Goal: Task Accomplishment & Management: Use online tool/utility

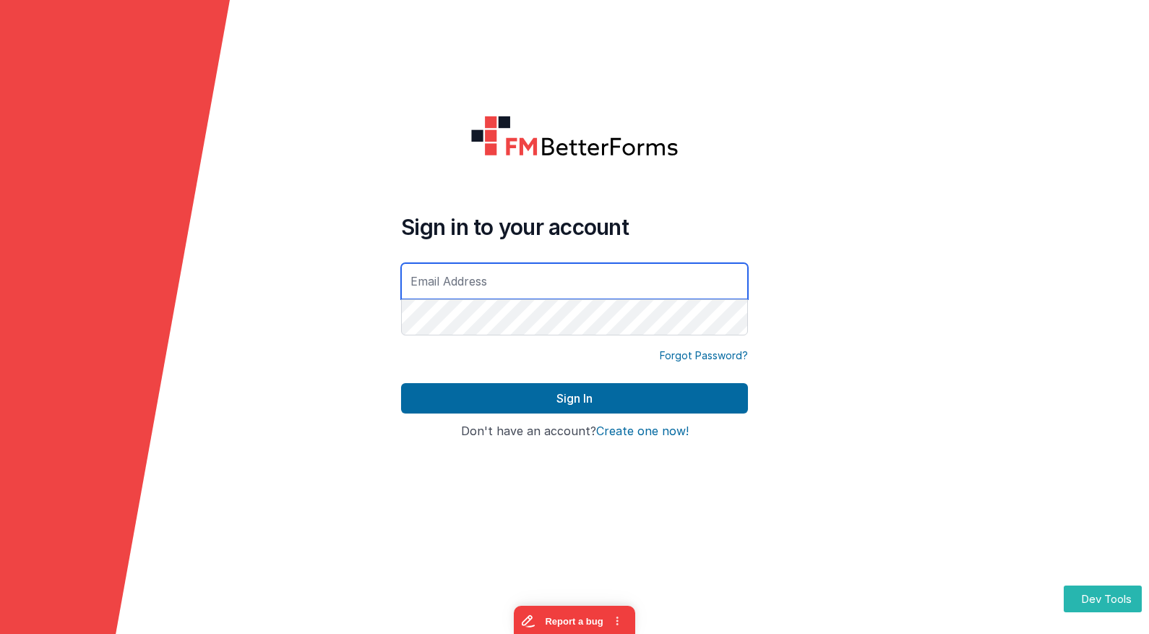
type input "[EMAIL_ADDRESS][DOMAIN_NAME]"
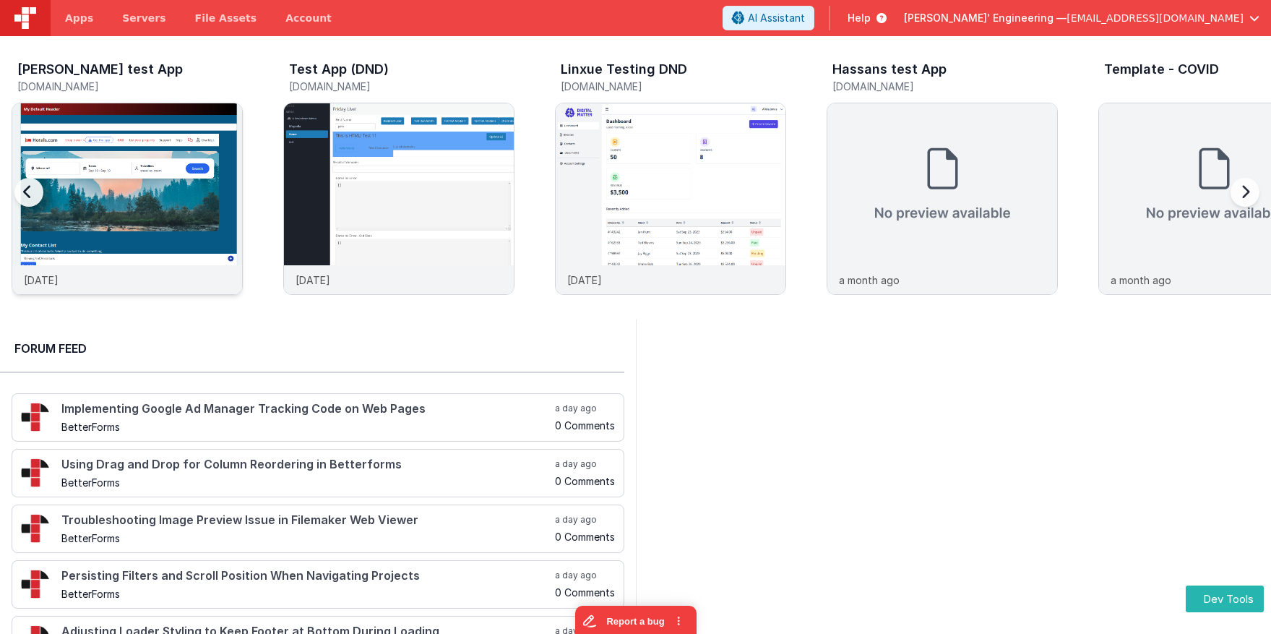
click at [196, 136] on img at bounding box center [127, 218] width 230 height 230
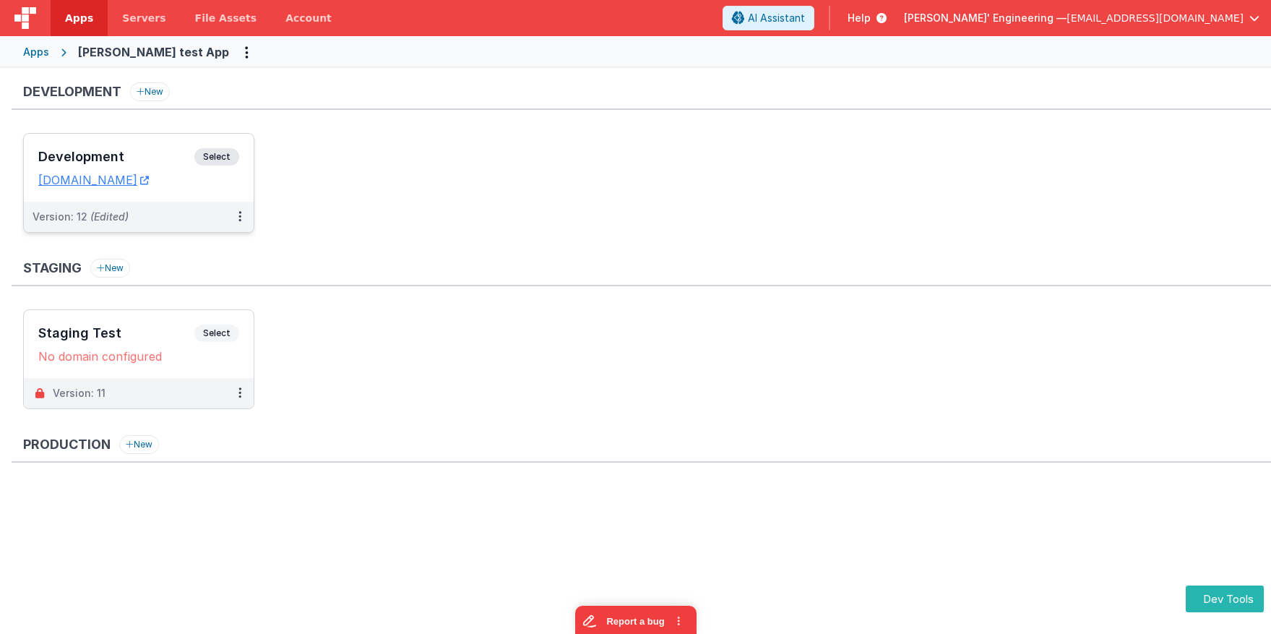
click at [210, 157] on span "Select" at bounding box center [216, 156] width 45 height 17
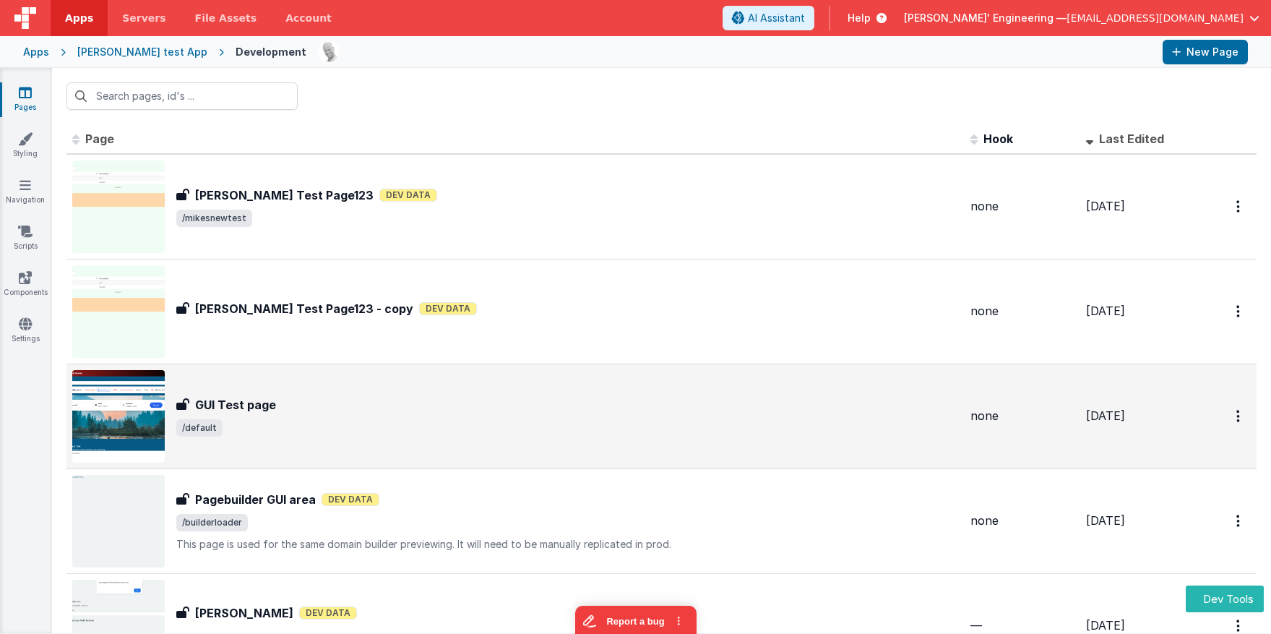
click at [554, 386] on div "GUI Test page GUI Test page /default" at bounding box center [515, 416] width 887 height 92
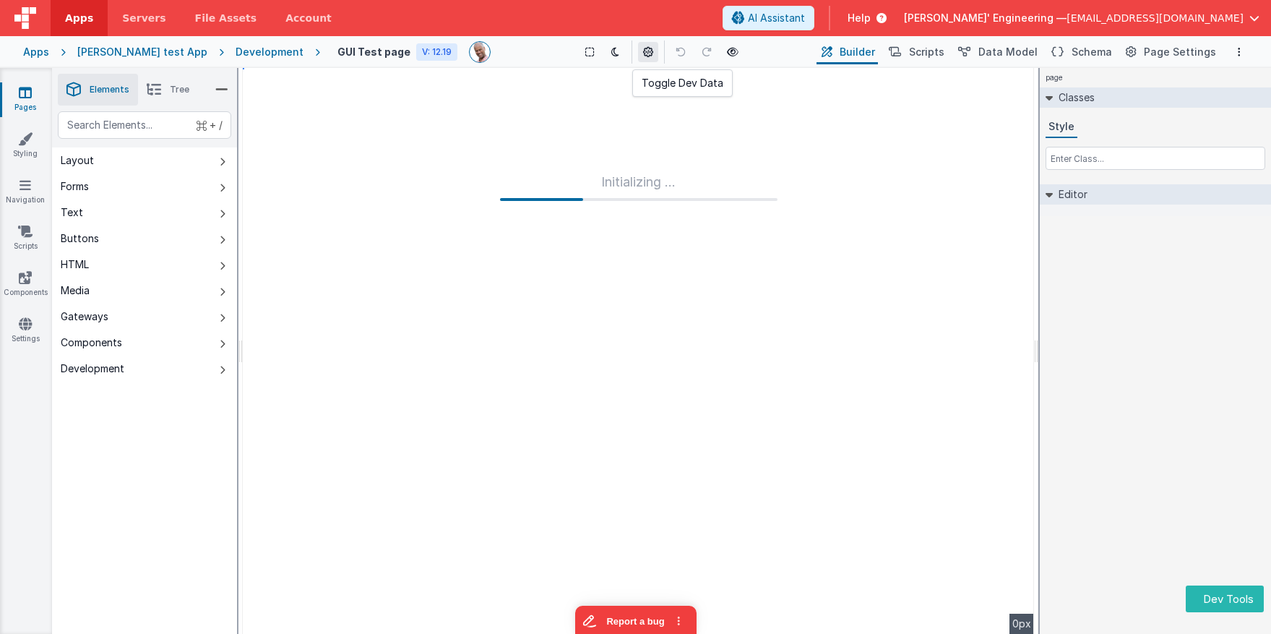
click at [643, 56] on icon at bounding box center [648, 52] width 10 height 10
click at [643, 52] on icon at bounding box center [648, 52] width 10 height 10
click at [621, 611] on button "Report a bug" at bounding box center [634, 618] width 121 height 30
click at [611, 56] on icon at bounding box center [615, 52] width 8 height 10
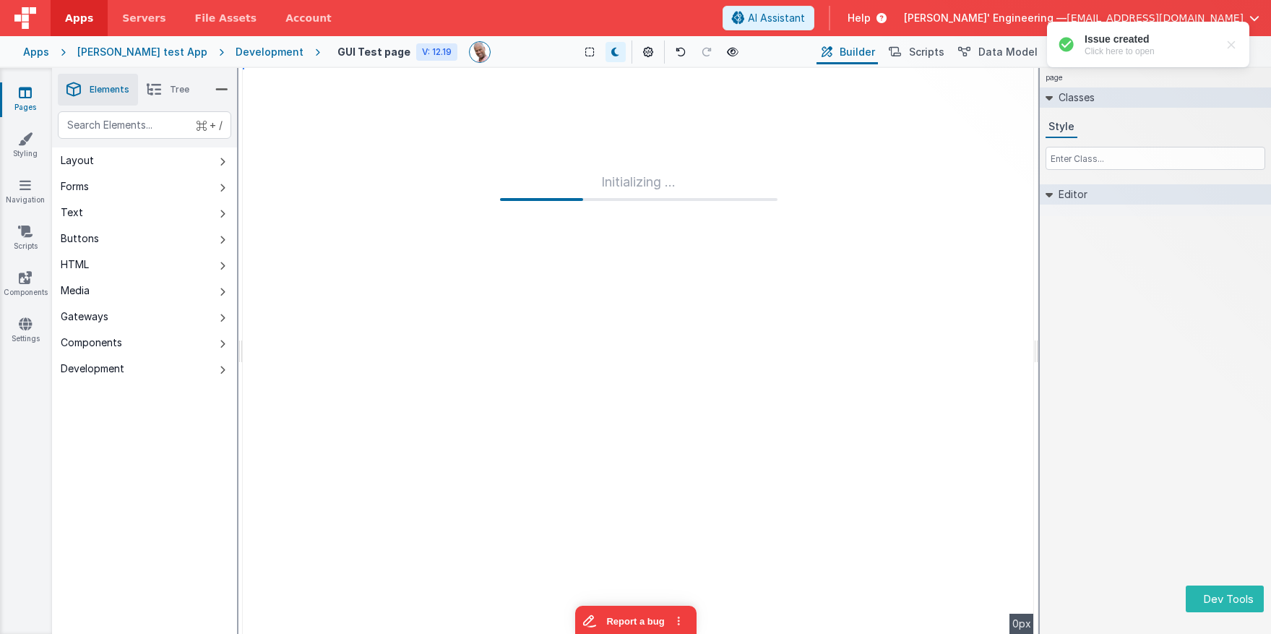
drag, startPoint x: 634, startPoint y: 51, endPoint x: 642, endPoint y: 84, distance: 33.5
click at [643, 51] on icon at bounding box center [648, 52] width 10 height 10
click at [638, 57] on button at bounding box center [648, 52] width 20 height 20
click at [646, 56] on div "Show Group Outlines Toggle Dark Mode Toggle Dev Data Preview Page cmd + b" at bounding box center [657, 51] width 311 height 23
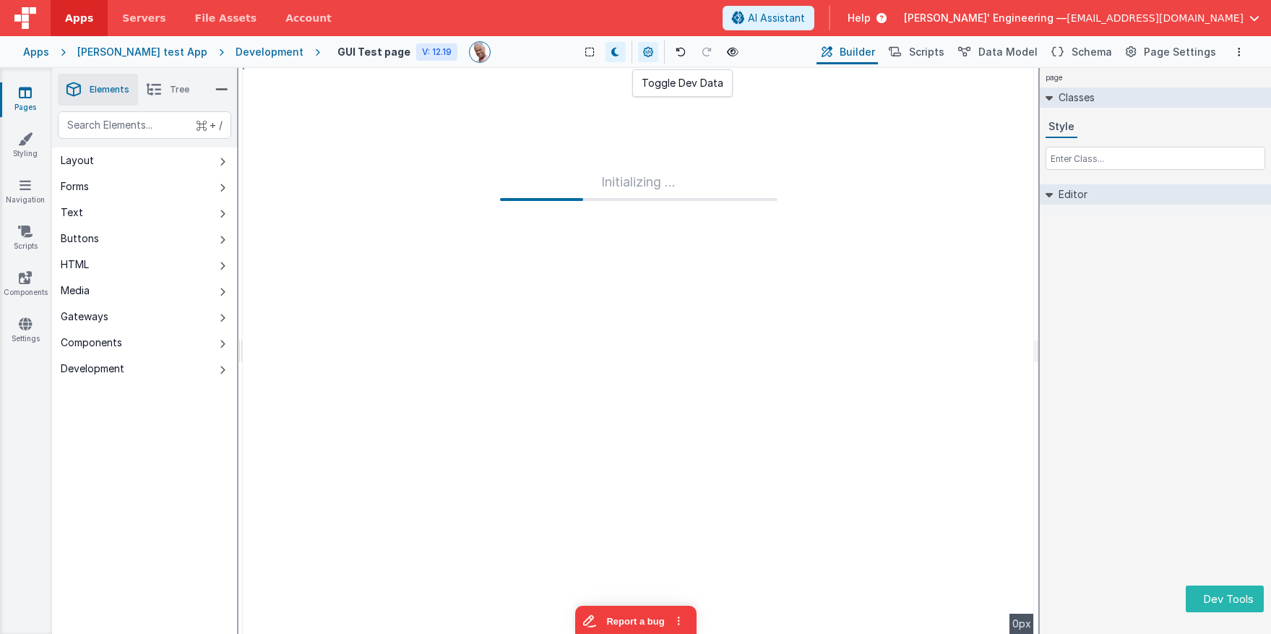
click at [639, 57] on button at bounding box center [648, 52] width 20 height 20
click at [1148, 359] on div "page Classes Style Editor DEV: Focus DEV: builderToggleConditionalCSS DEV: Remo…" at bounding box center [1155, 351] width 231 height 566
click at [944, 53] on span "Scripts" at bounding box center [926, 52] width 35 height 14
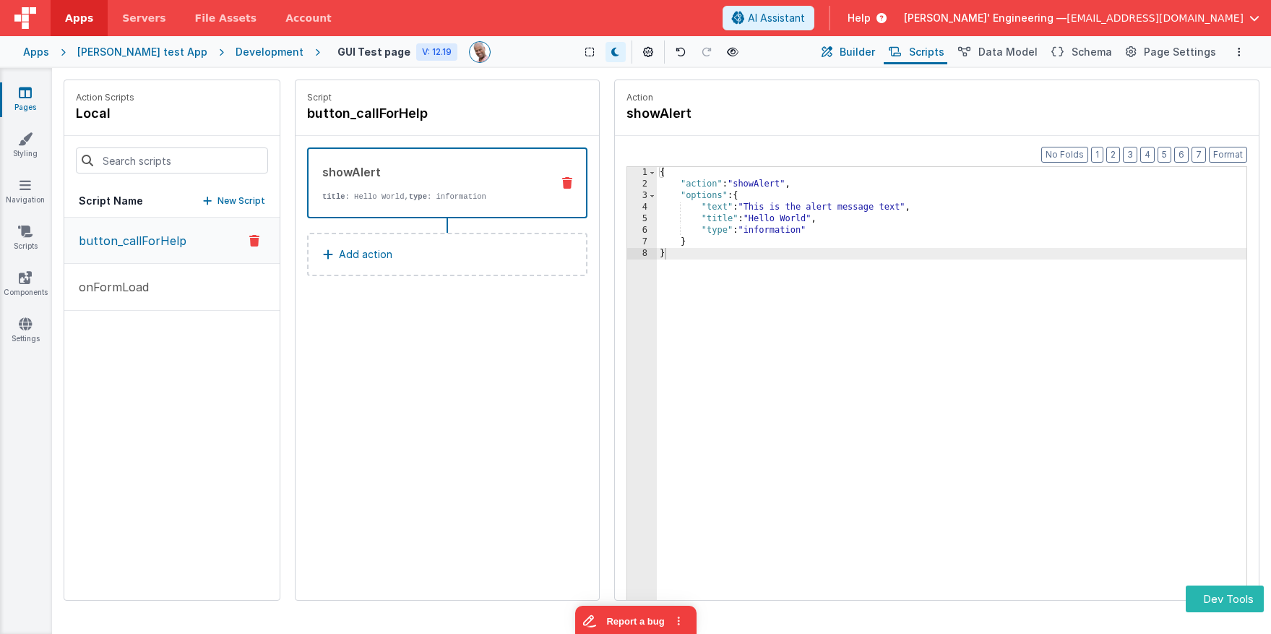
click at [867, 55] on span "Builder" at bounding box center [857, 52] width 35 height 14
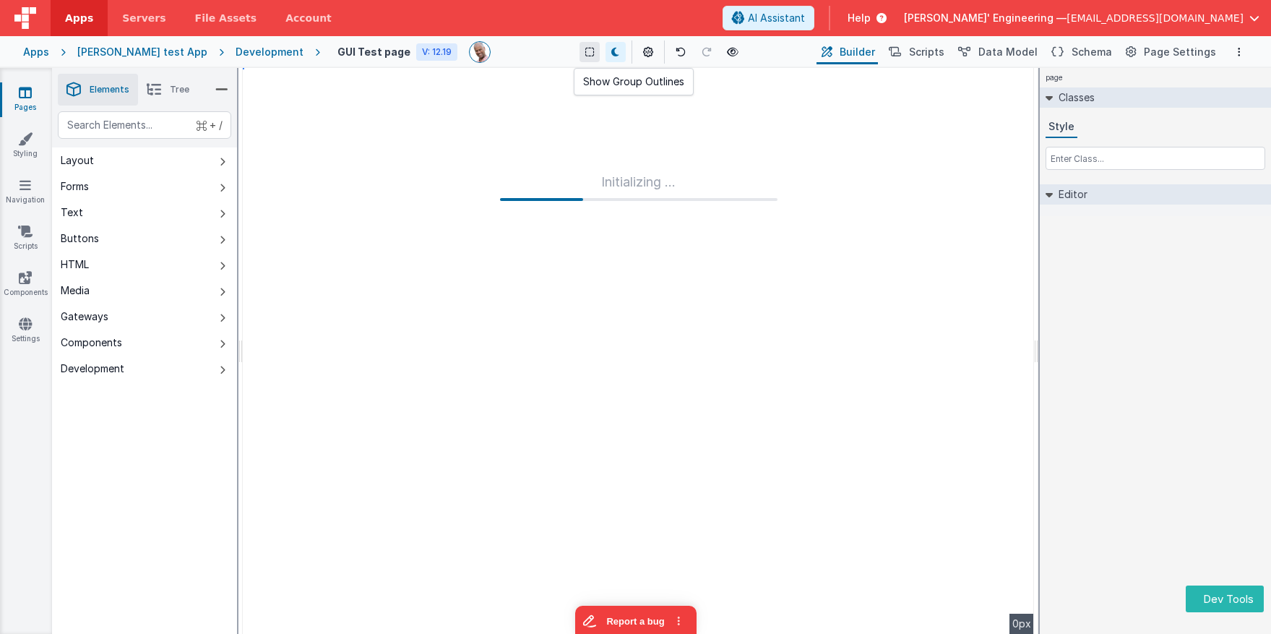
click at [585, 53] on icon at bounding box center [589, 52] width 9 height 10
click at [612, 54] on button at bounding box center [616, 52] width 20 height 20
click at [727, 55] on icon at bounding box center [733, 52] width 12 height 10
click at [173, 100] on li "Tree" at bounding box center [168, 90] width 60 height 32
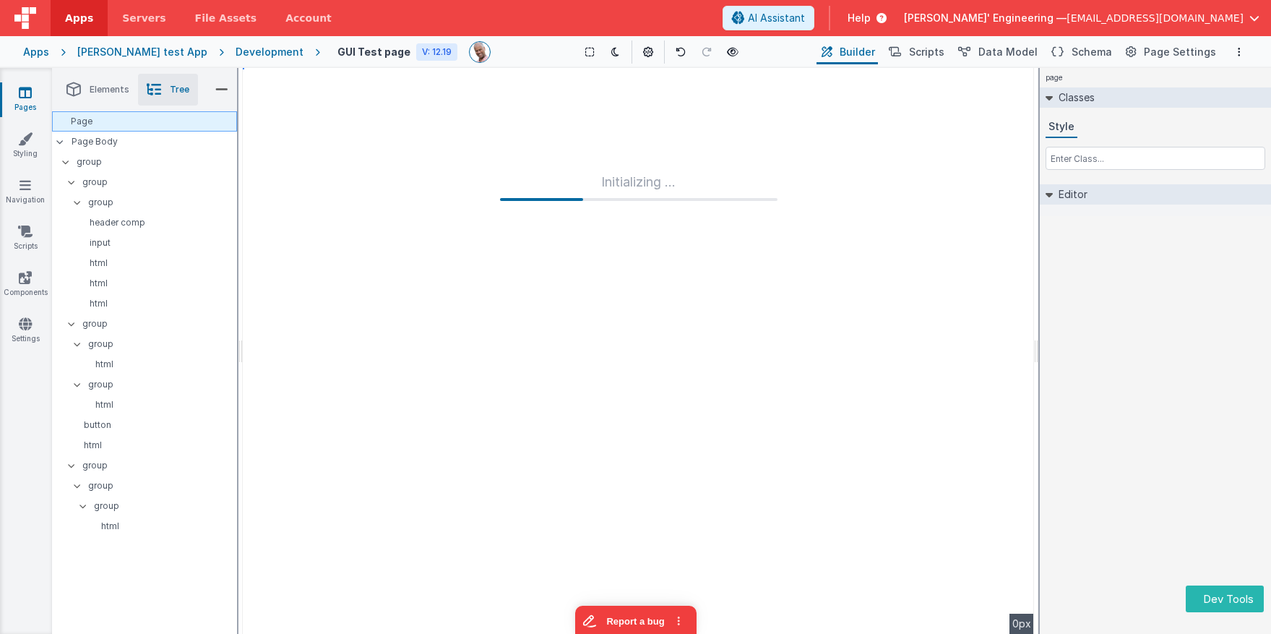
click at [126, 127] on div "Page" at bounding box center [144, 121] width 185 height 20
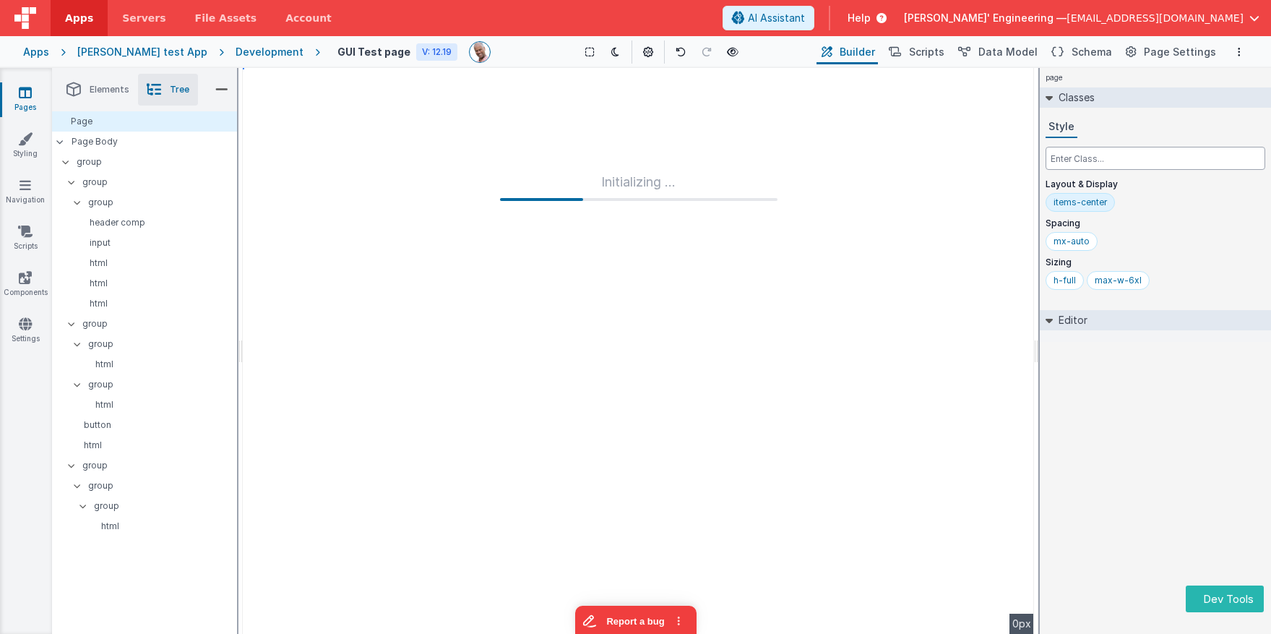
click at [1090, 161] on input "text" at bounding box center [1156, 158] width 220 height 23
type input "bg-white"
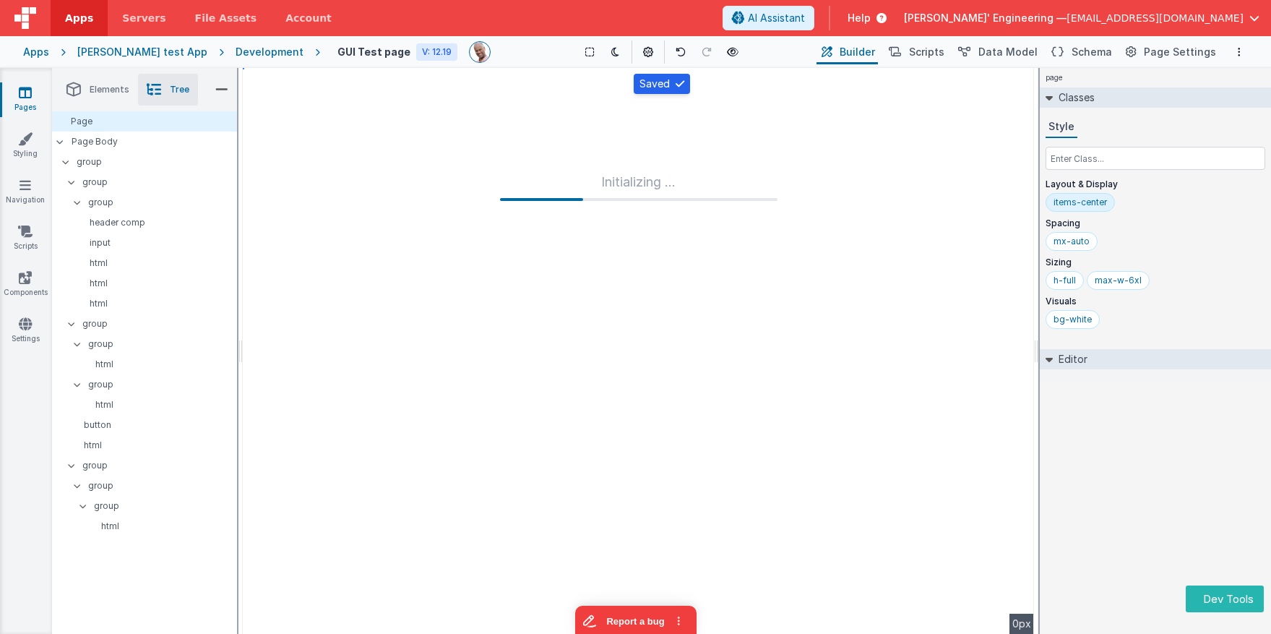
click at [717, 50] on div "Preview Page cmd + b" at bounding box center [730, 52] width 26 height 20
click at [727, 51] on icon at bounding box center [733, 52] width 12 height 10
click at [181, 140] on p "Page Body" at bounding box center [154, 142] width 165 height 12
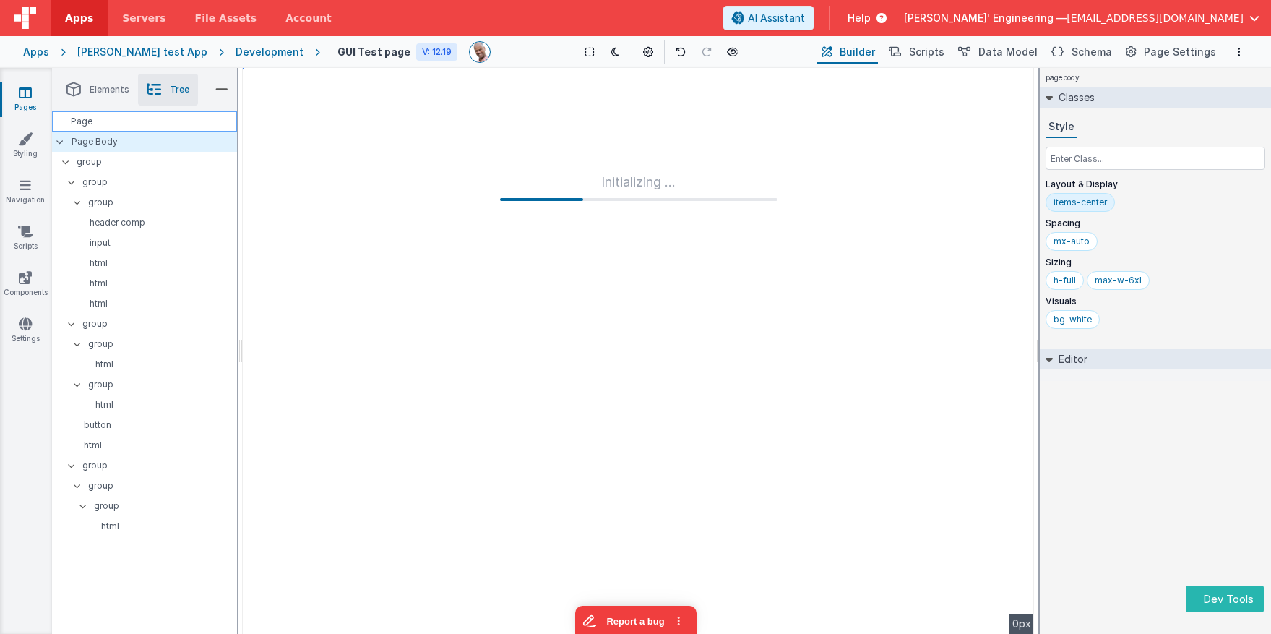
click at [181, 121] on div "Page" at bounding box center [144, 121] width 185 height 20
